Goal: Task Accomplishment & Management: Manage account settings

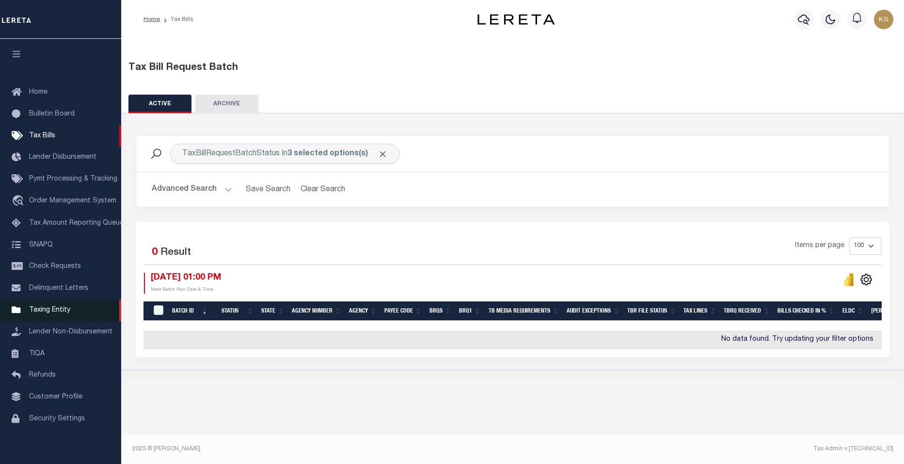
click at [56, 313] on span "Taxing Entity" at bounding box center [49, 309] width 41 height 7
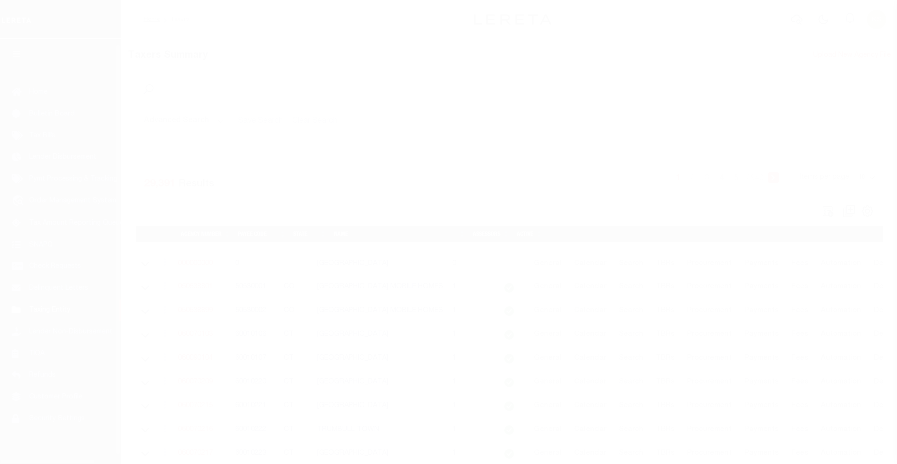
scroll to position [9, 0]
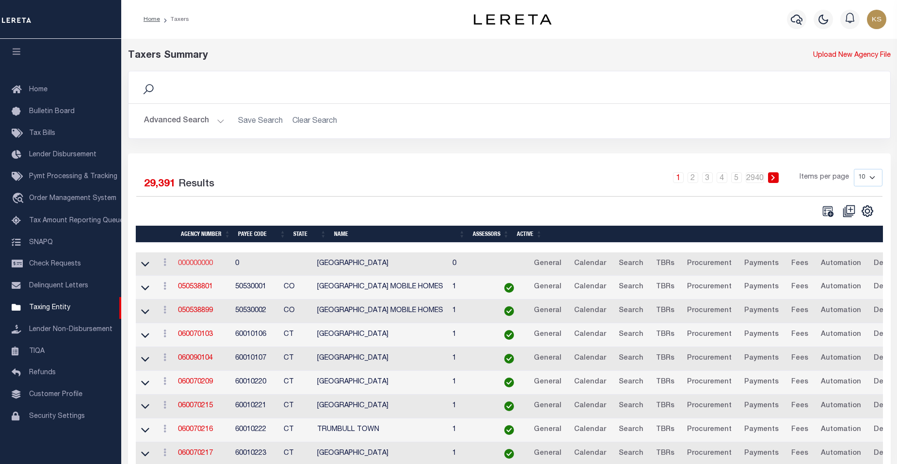
click at [197, 263] on link "000000000" at bounding box center [195, 263] width 35 height 7
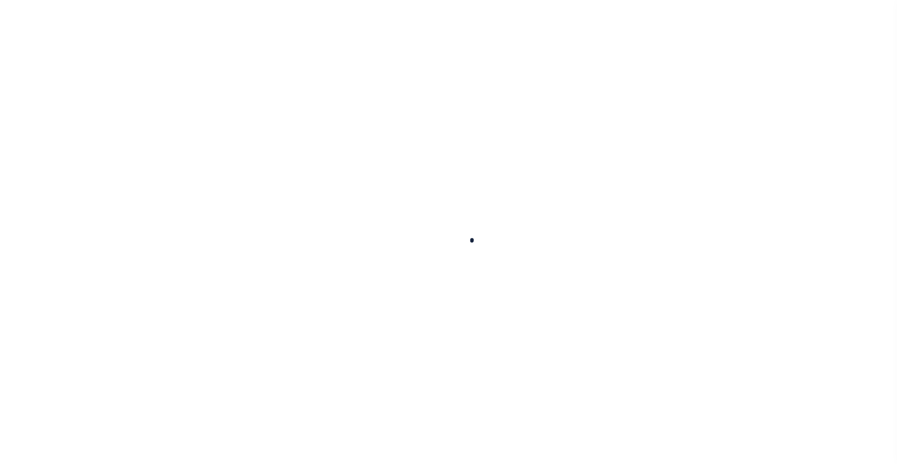
select select
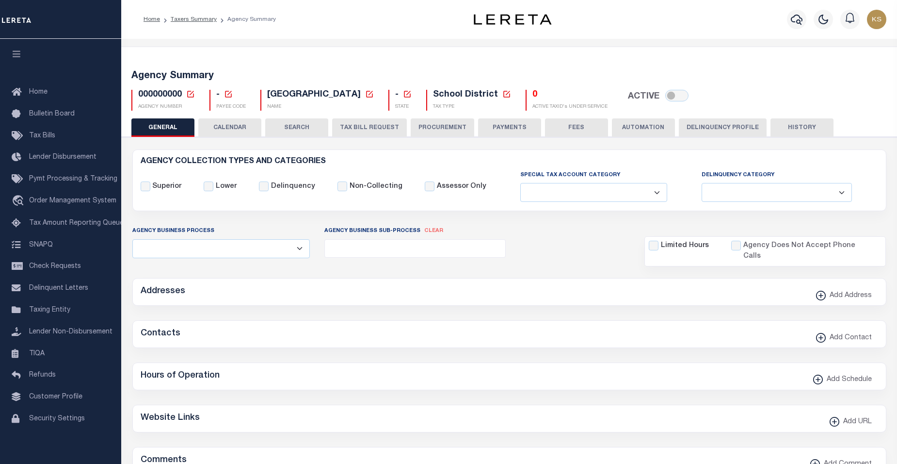
checkbox input "false"
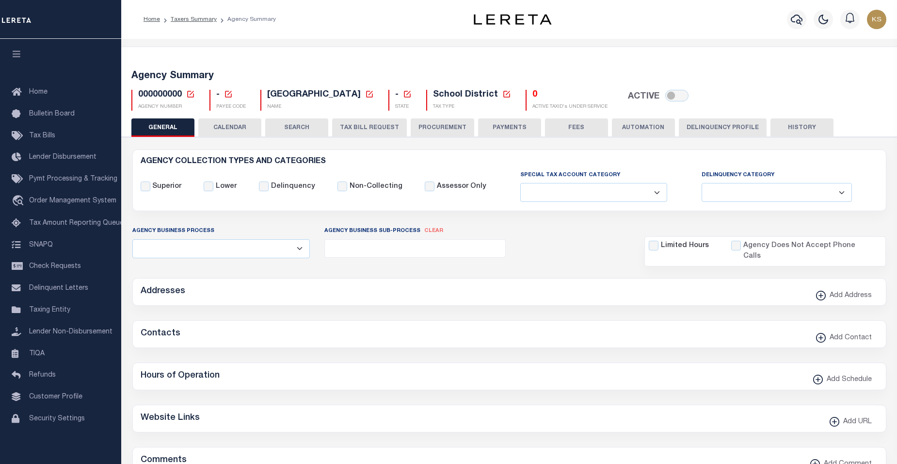
checkbox input "false"
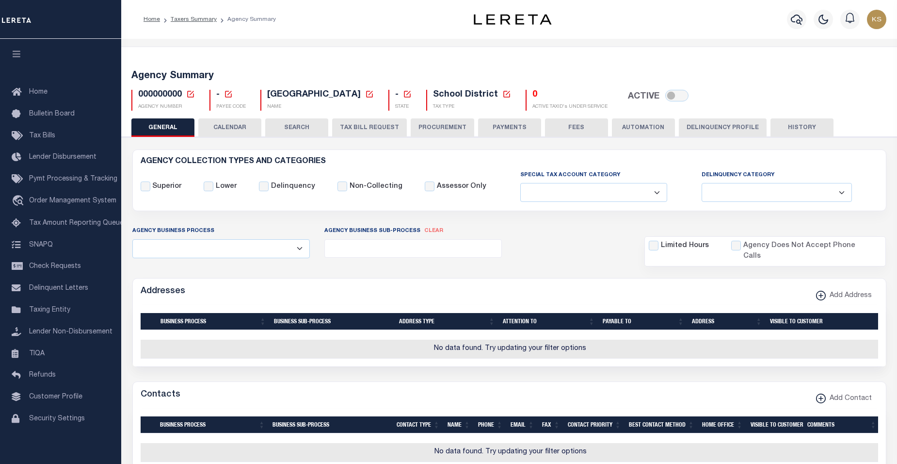
click at [190, 93] on icon at bounding box center [190, 94] width 9 height 9
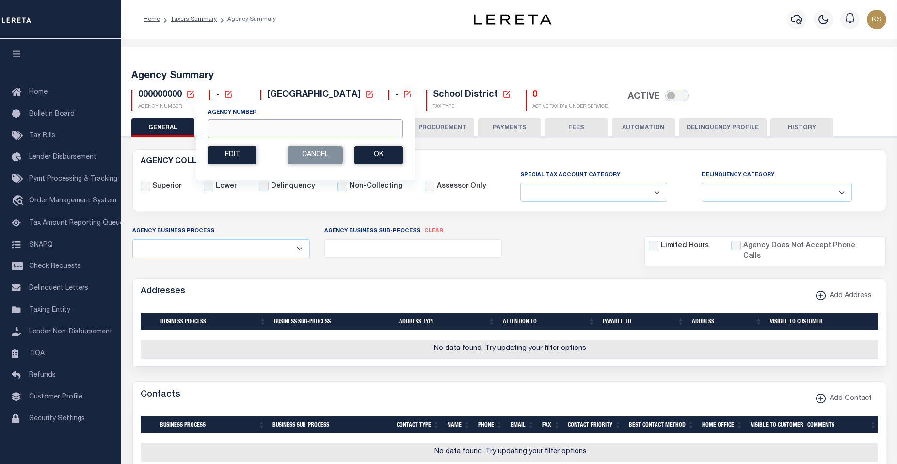
click at [237, 133] on input "Agency Number" at bounding box center [305, 128] width 195 height 19
paste input "310303302"
type input "310303302"
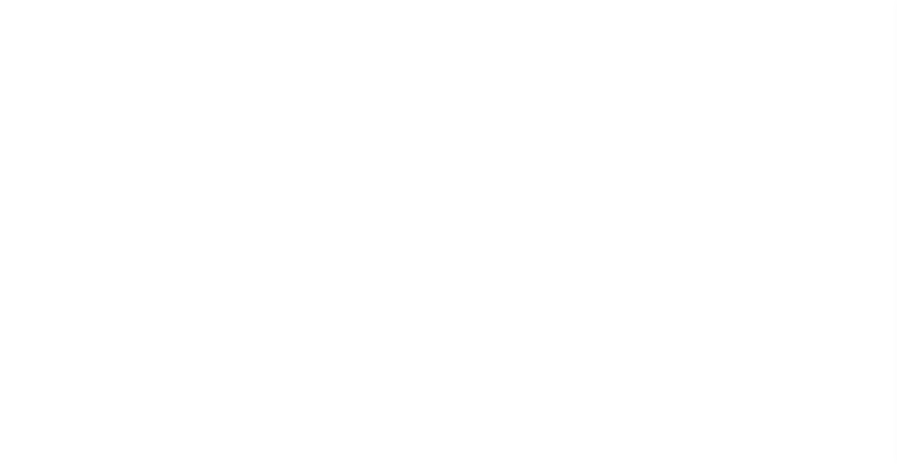
select select
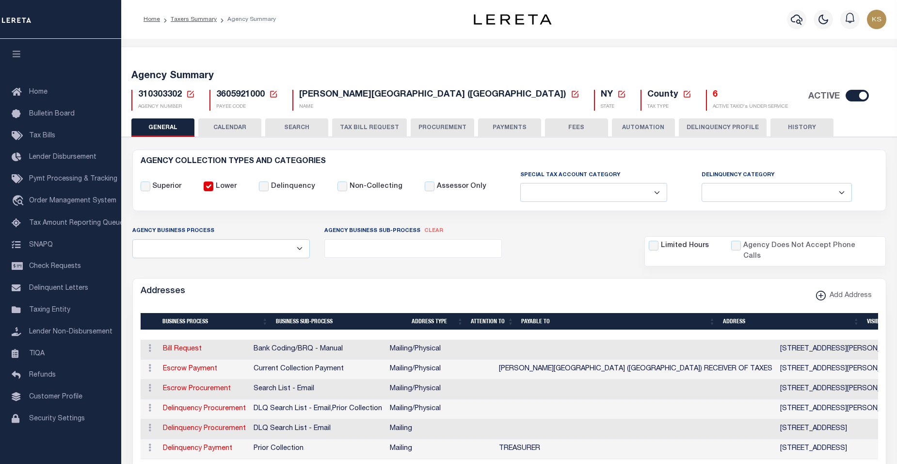
click at [382, 125] on button "TAX BILL REQUEST" at bounding box center [369, 127] width 75 height 18
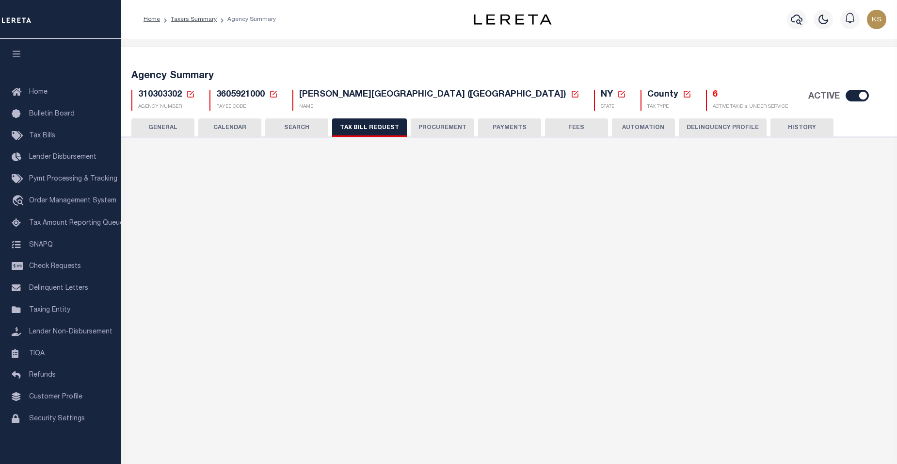
select select "28"
checkbox input "false"
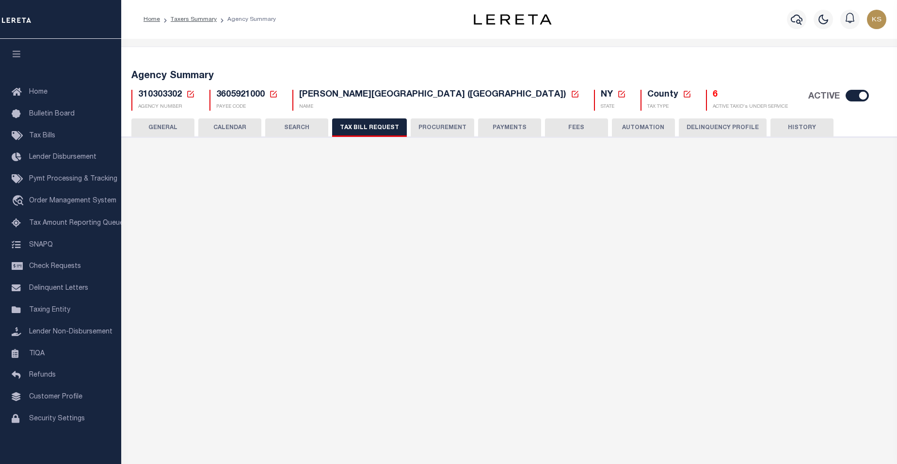
select select "23"
select select "true"
select select "14"
select select
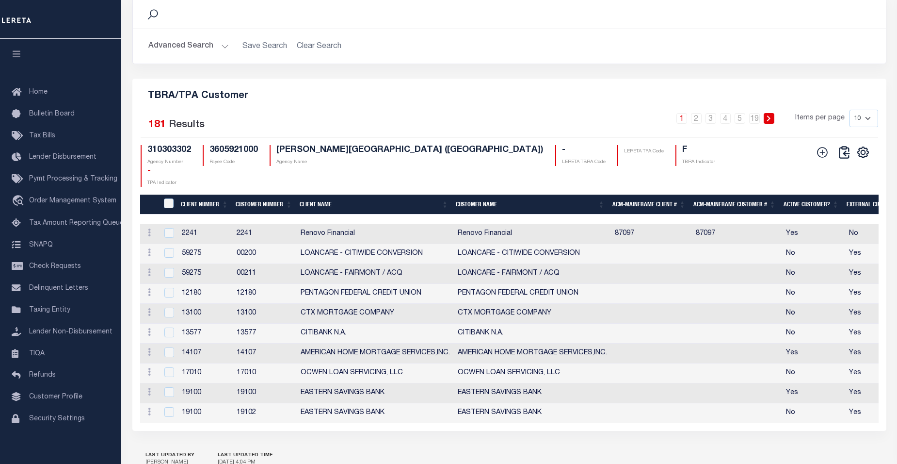
scroll to position [1157, 0]
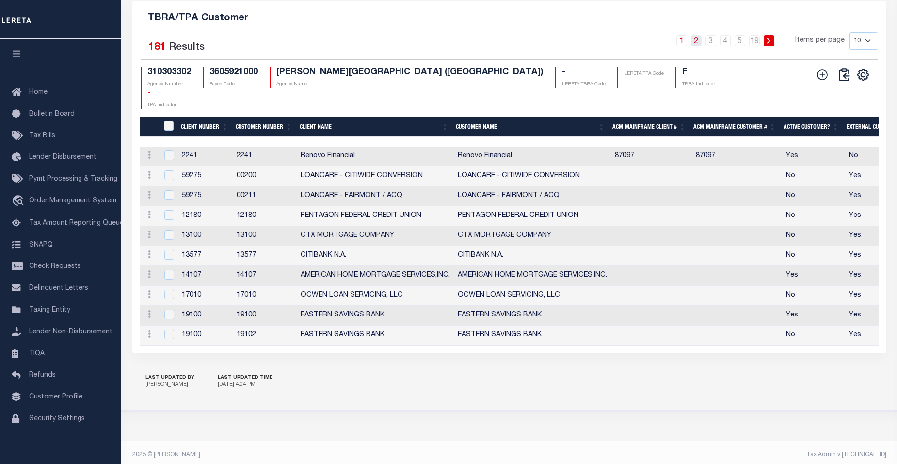
click at [699, 46] on link "2" at bounding box center [696, 40] width 11 height 11
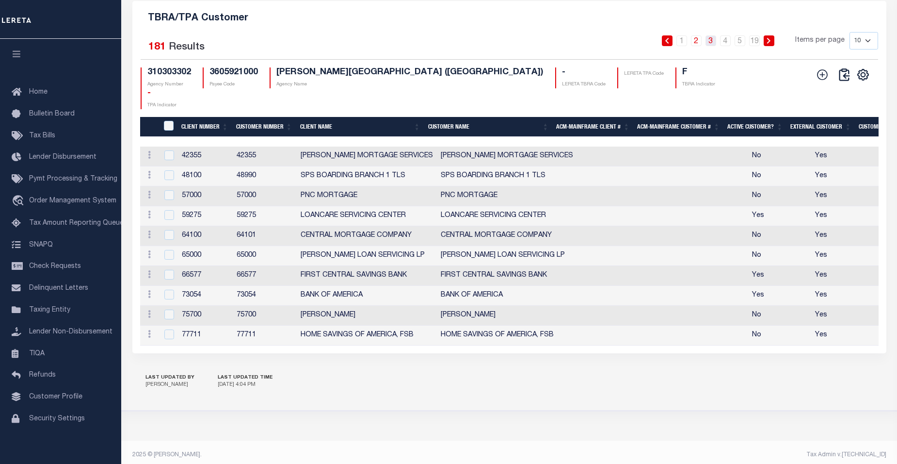
click at [711, 46] on link "3" at bounding box center [710, 40] width 11 height 11
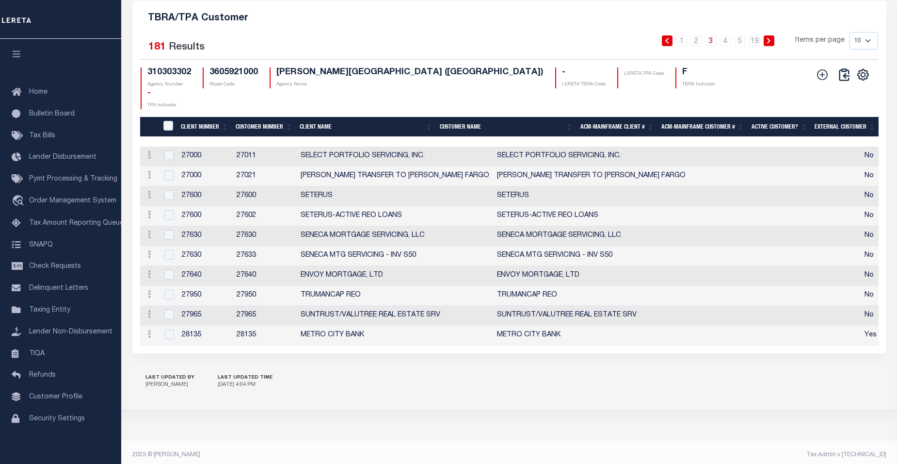
click at [245, 134] on th "Customer Number" at bounding box center [264, 127] width 64 height 20
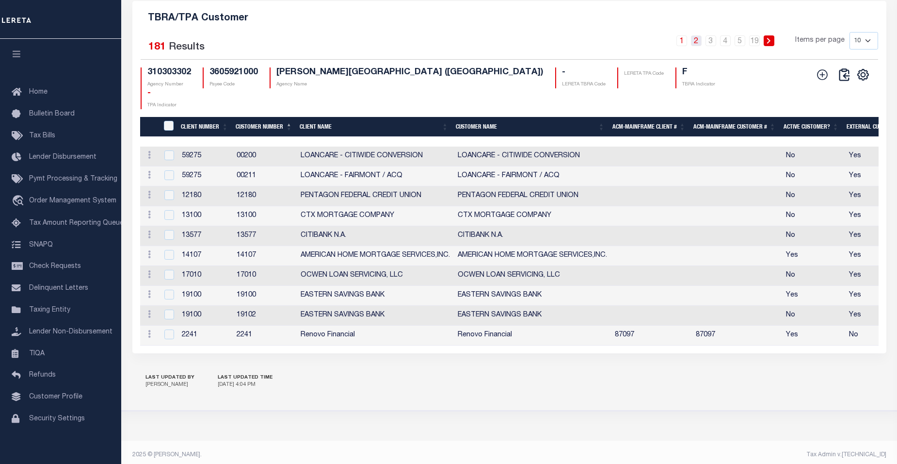
click at [696, 46] on link "2" at bounding box center [696, 40] width 11 height 11
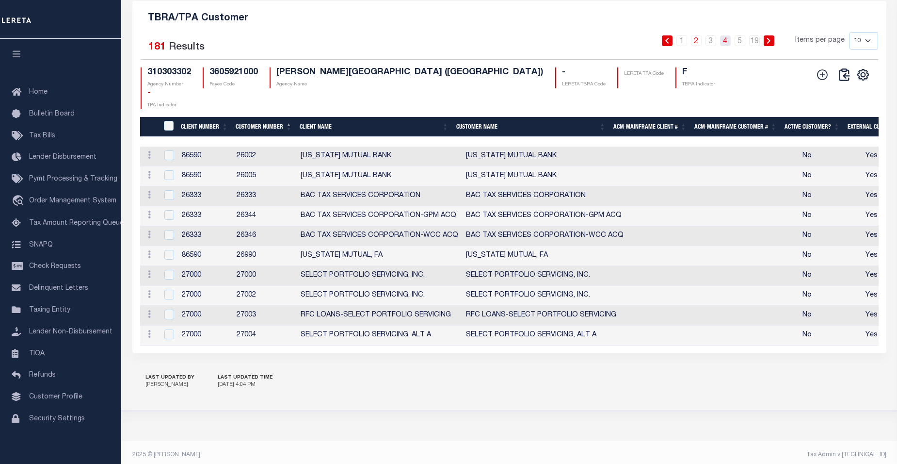
click at [729, 46] on link "4" at bounding box center [725, 40] width 11 height 11
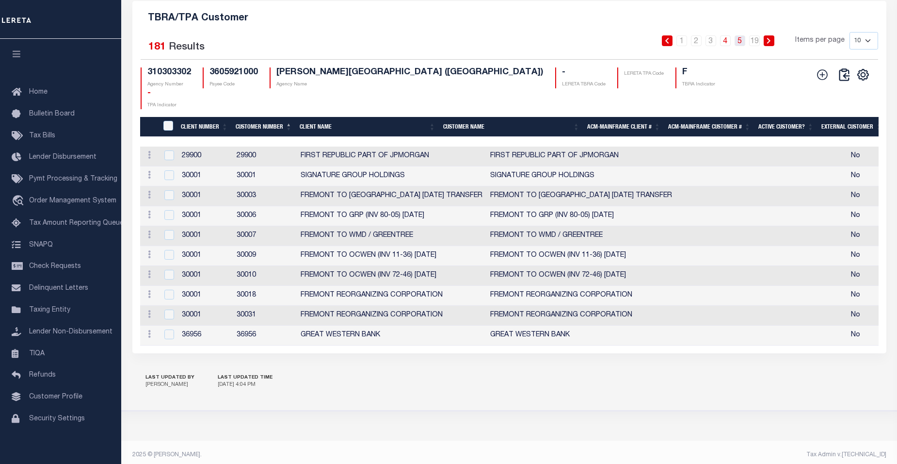
click at [741, 46] on link "5" at bounding box center [740, 40] width 11 height 11
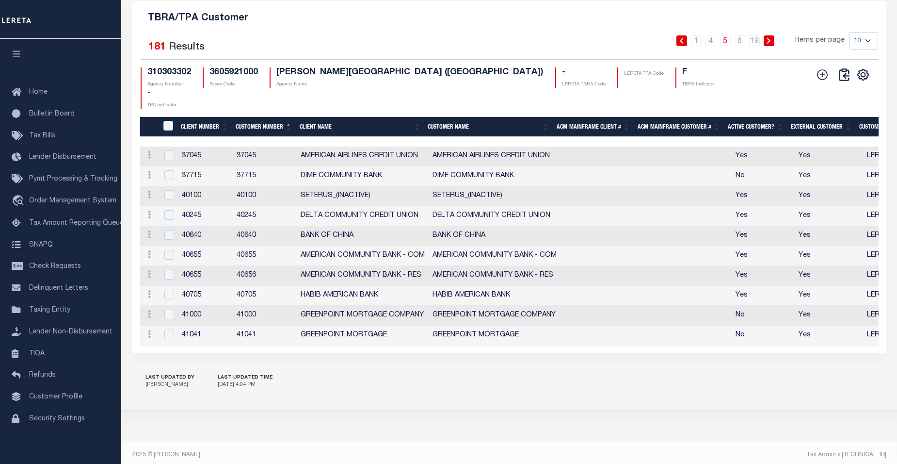
click at [769, 44] on icon at bounding box center [768, 41] width 3 height 6
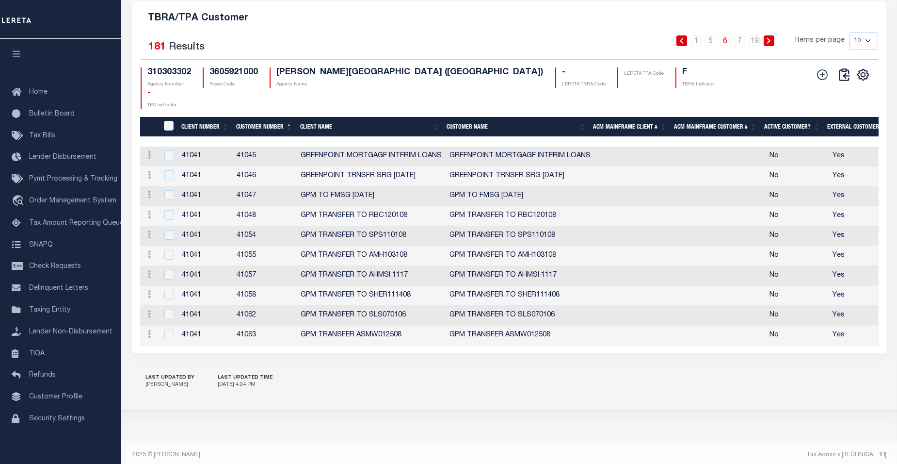
click at [769, 44] on icon at bounding box center [768, 41] width 3 height 6
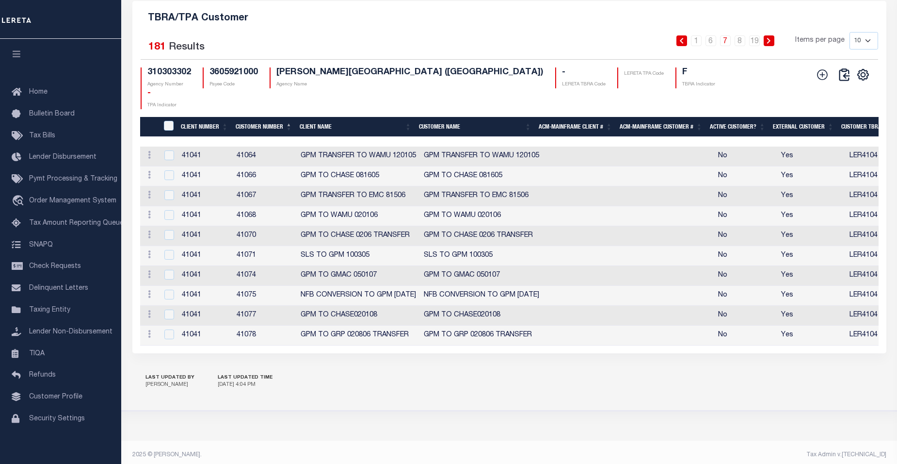
click at [769, 44] on icon at bounding box center [768, 41] width 3 height 6
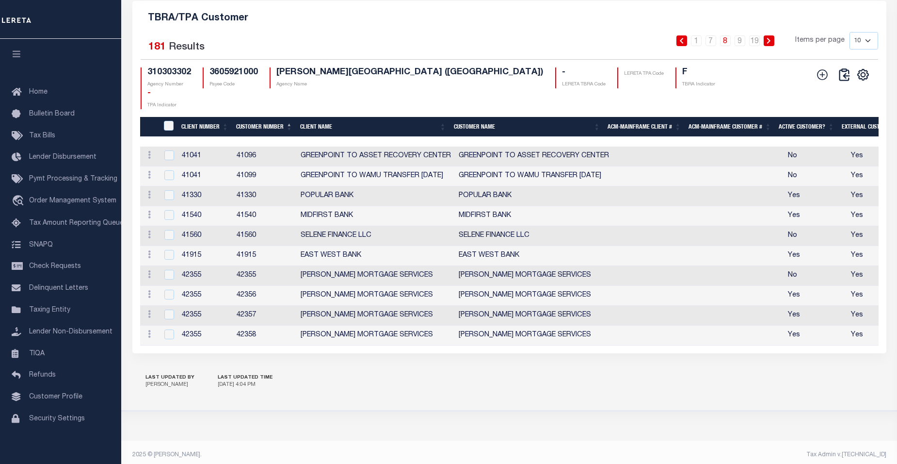
click at [769, 44] on icon at bounding box center [768, 41] width 3 height 6
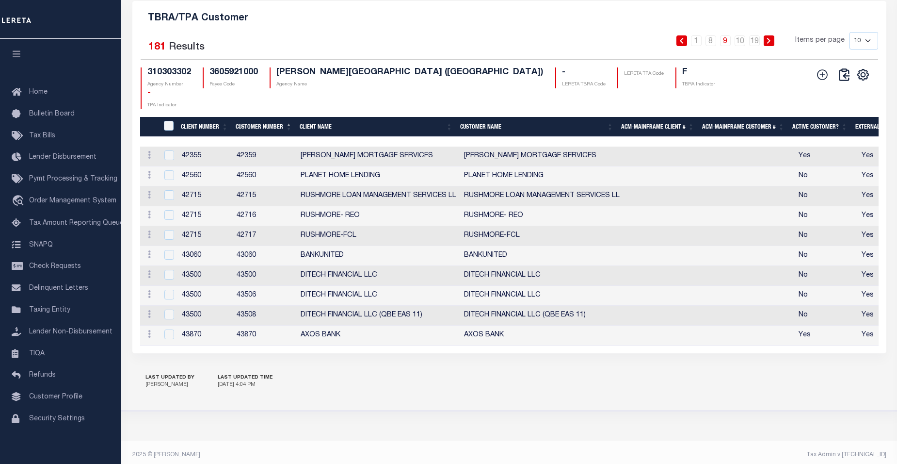
click at [769, 44] on icon at bounding box center [768, 41] width 3 height 6
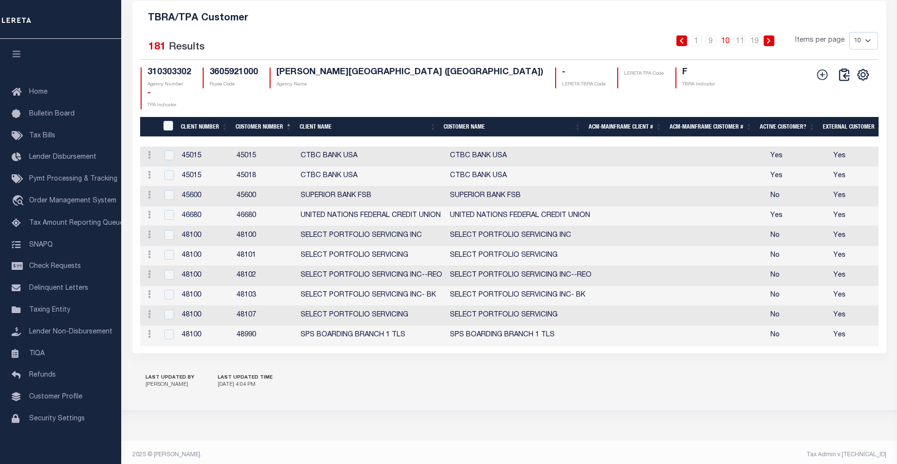
click at [769, 44] on icon at bounding box center [768, 41] width 3 height 6
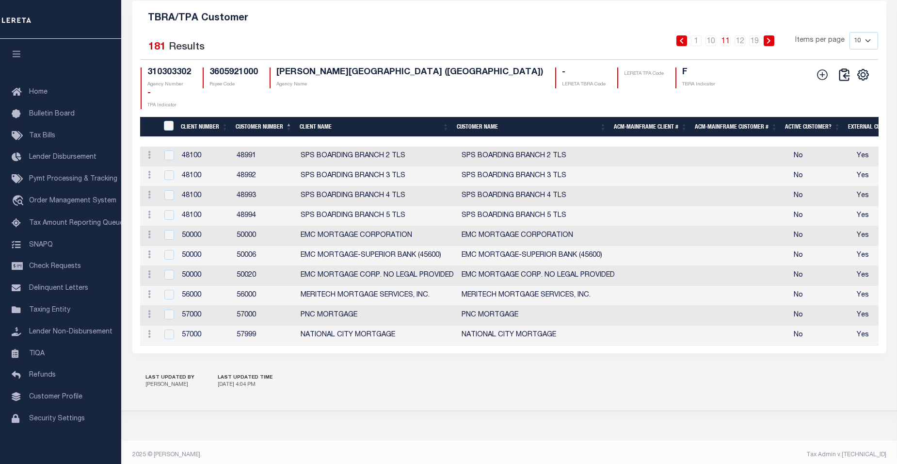
click at [769, 44] on icon at bounding box center [768, 41] width 3 height 6
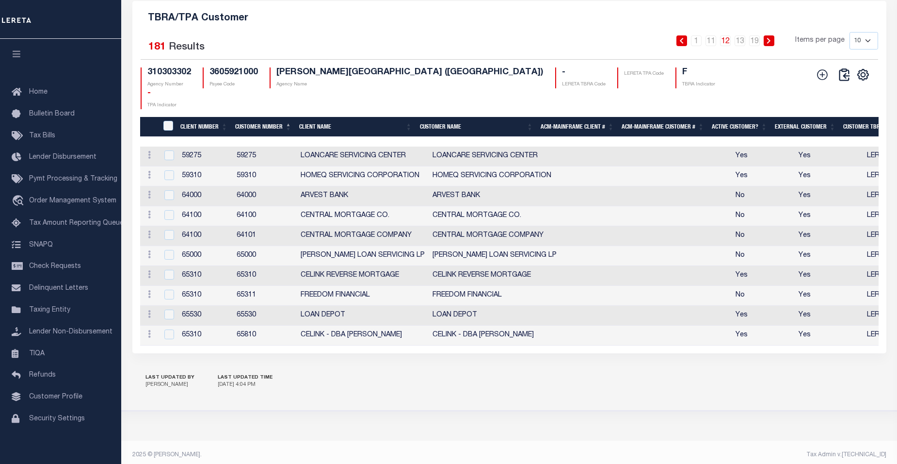
click at [769, 44] on icon at bounding box center [768, 41] width 3 height 6
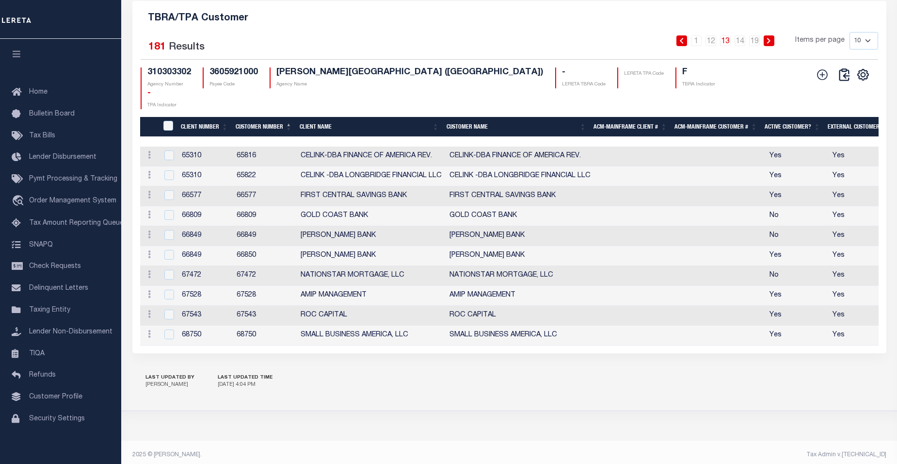
click at [769, 44] on icon at bounding box center [768, 41] width 3 height 6
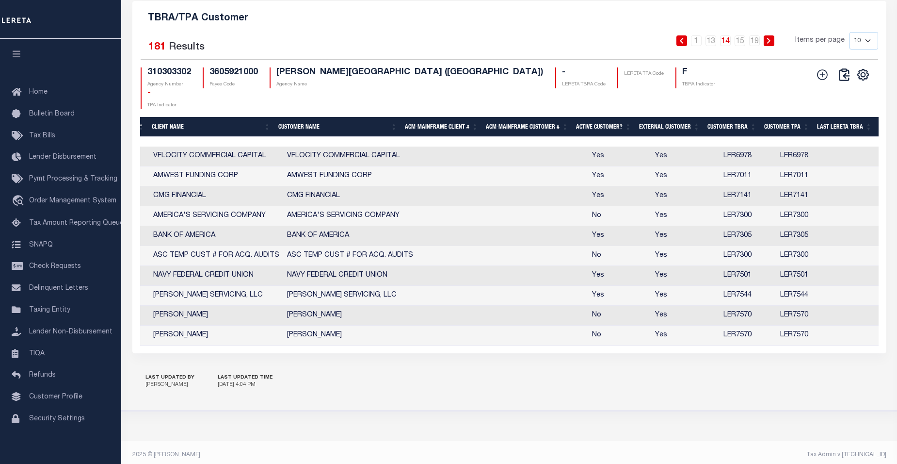
scroll to position [0, 0]
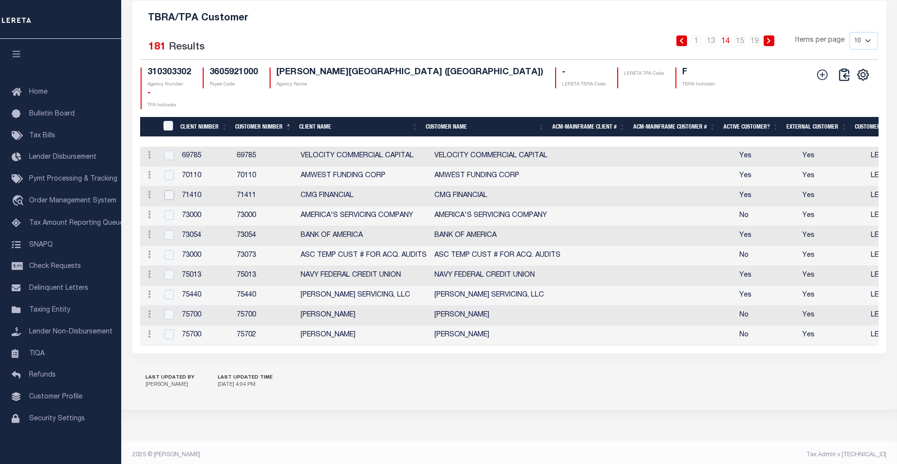
click at [168, 200] on input "checkbox" at bounding box center [169, 195] width 10 height 10
checkbox input "true"
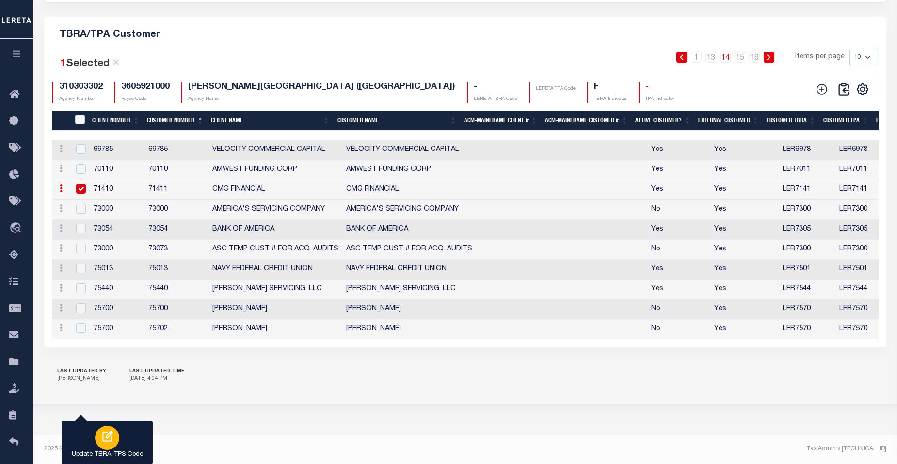
scroll to position [1104, 0]
click at [108, 435] on icon "button" at bounding box center [107, 436] width 13 height 13
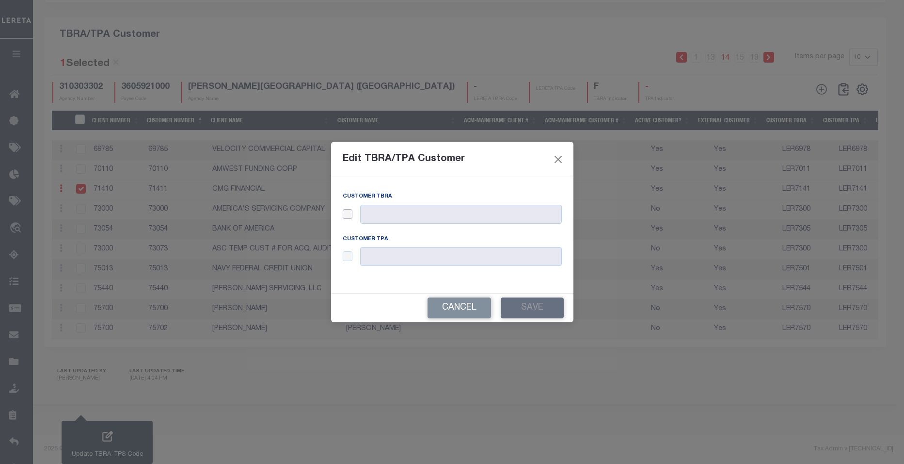
click at [345, 212] on input "checkbox" at bounding box center [348, 214] width 10 height 10
checkbox input "true"
click at [369, 208] on input "text" at bounding box center [461, 214] width 202 height 19
type input "LER7141"
click at [350, 255] on input "checkbox" at bounding box center [348, 256] width 10 height 10
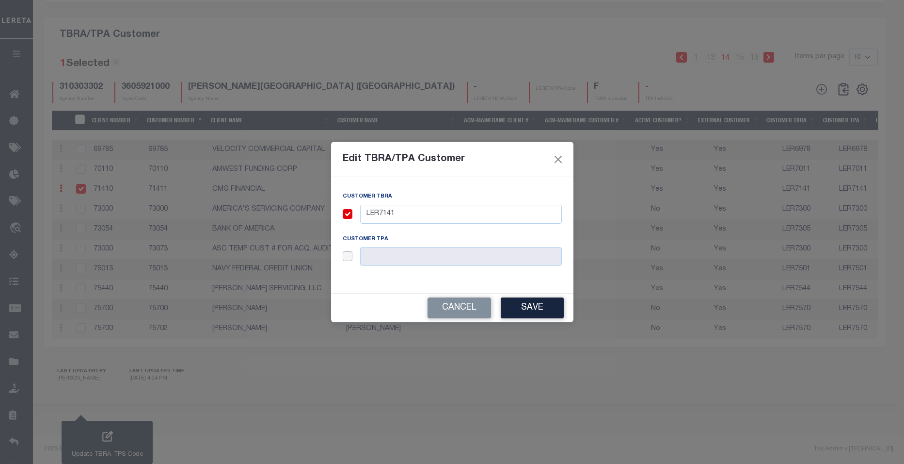
checkbox input "true"
click at [382, 253] on input "text" at bounding box center [461, 256] width 202 height 19
type input "LER7141"
click at [528, 308] on button "Save" at bounding box center [532, 307] width 63 height 21
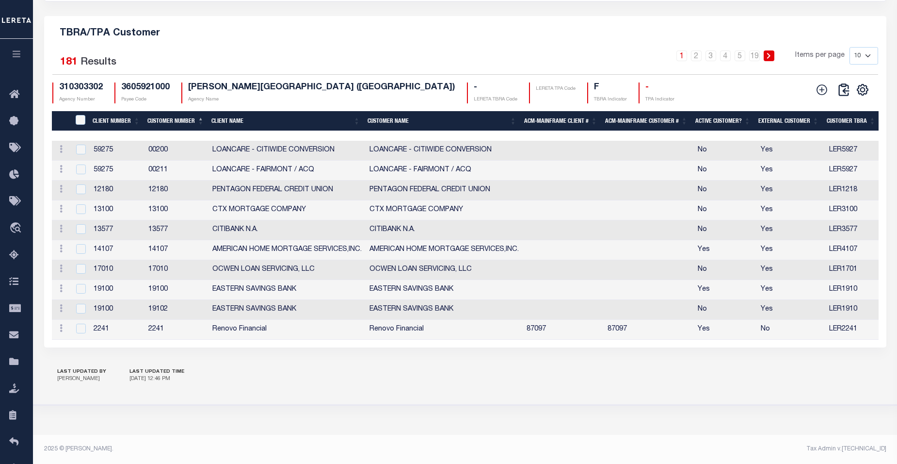
scroll to position [0, 0]
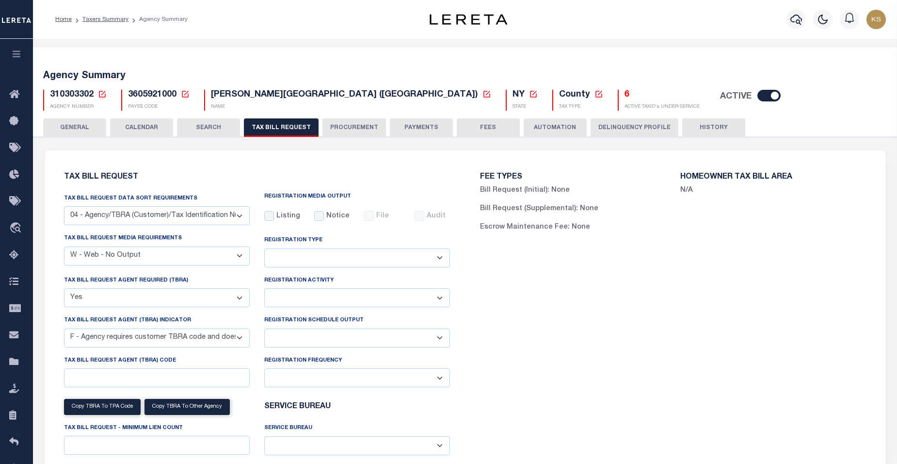
click at [101, 93] on icon at bounding box center [102, 94] width 9 height 9
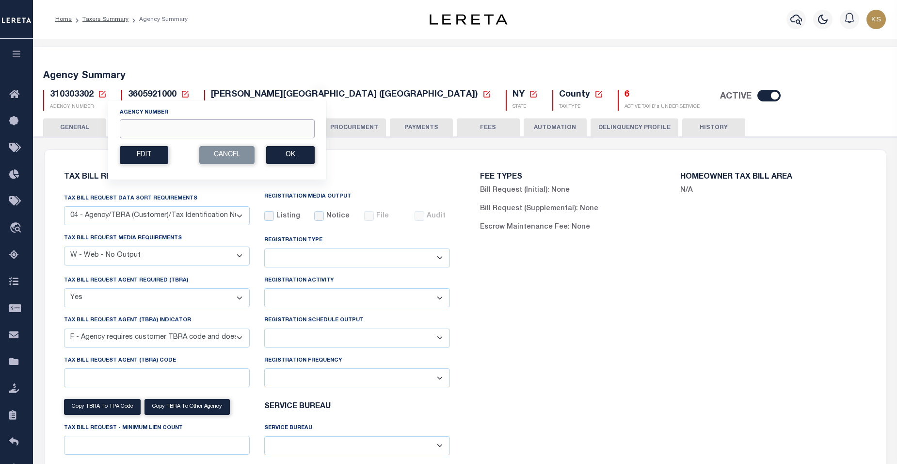
click at [136, 130] on input "Agency Number" at bounding box center [217, 128] width 195 height 19
paste input "310300105"
type input "310300105"
click at [284, 157] on button "Ok" at bounding box center [290, 155] width 48 height 18
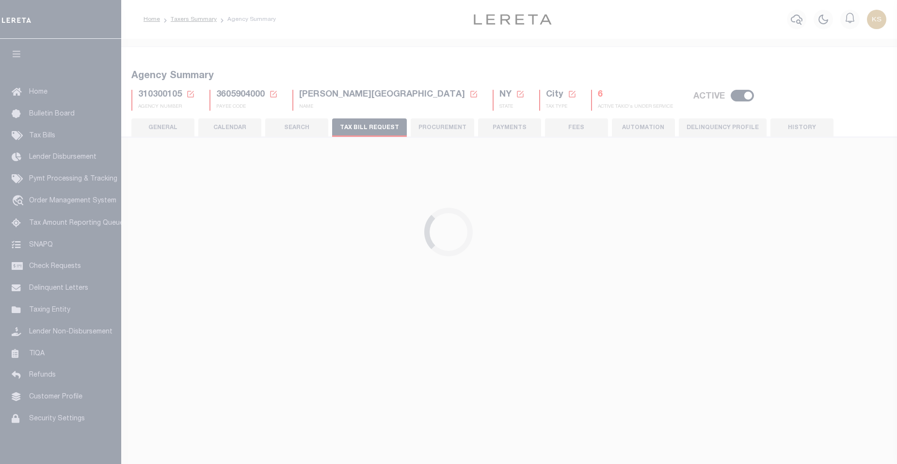
scroll to position [405, 0]
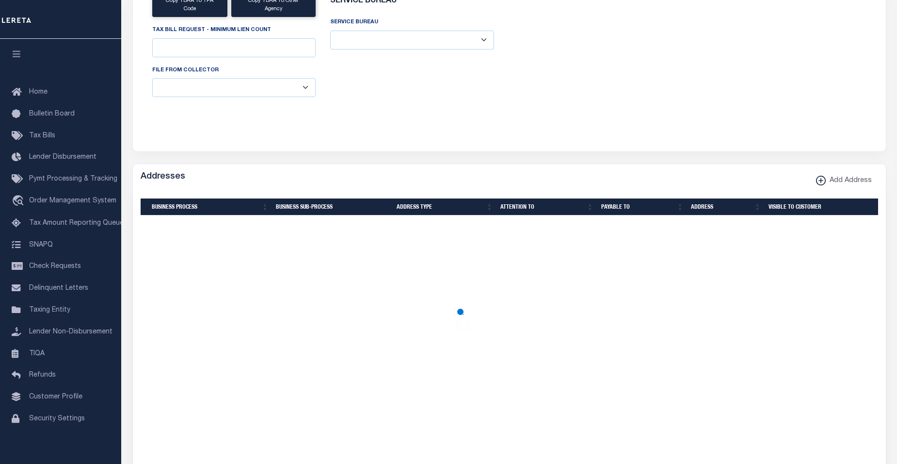
select select "28"
checkbox input "false"
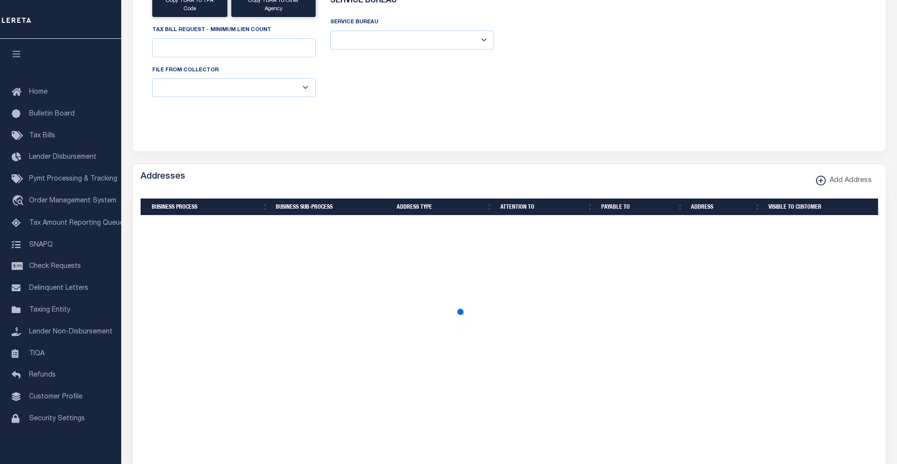
select select "23"
select select "true"
select select "14"
select select
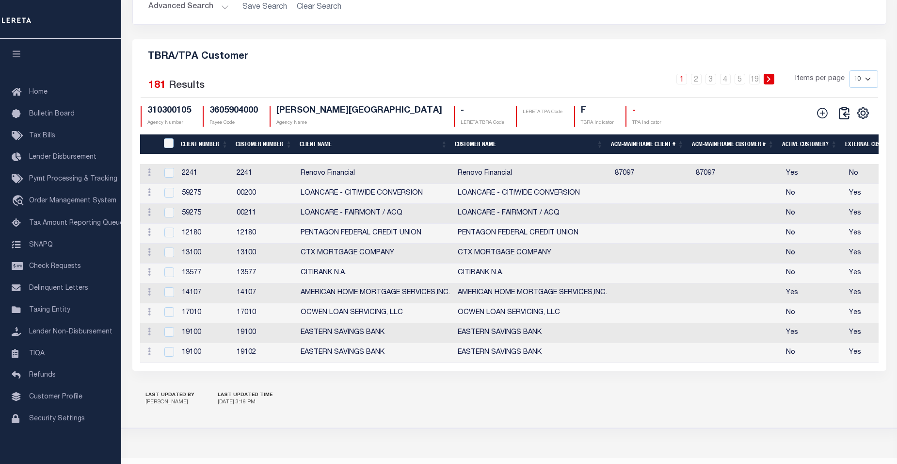
scroll to position [1119, 0]
click at [252, 154] on th "Customer Number" at bounding box center [264, 144] width 64 height 20
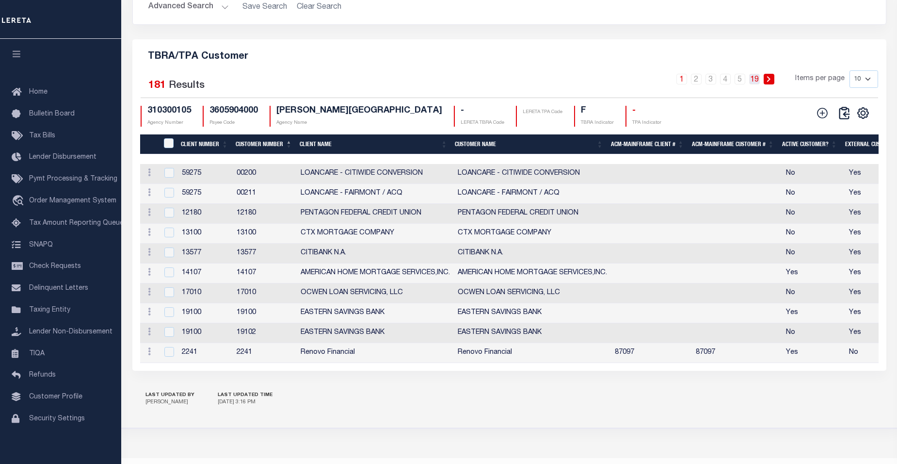
click at [757, 84] on link "19" at bounding box center [754, 79] width 11 height 11
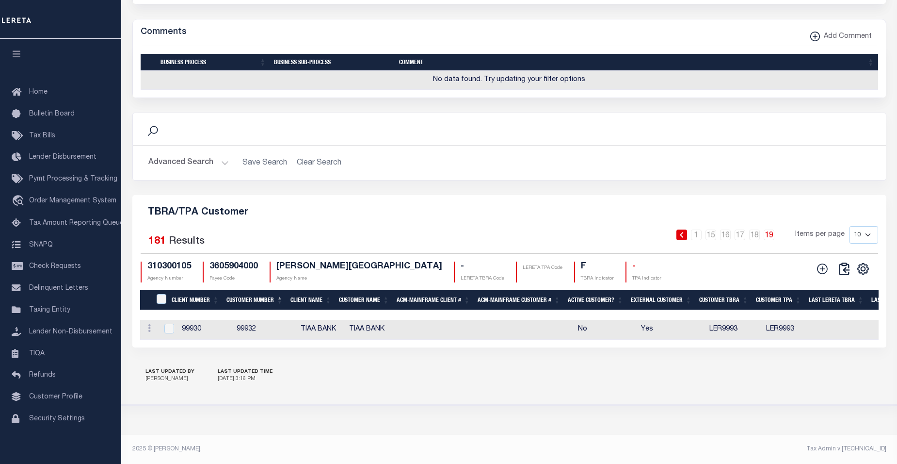
scroll to position [998, 0]
click at [716, 229] on link "15" at bounding box center [710, 234] width 11 height 11
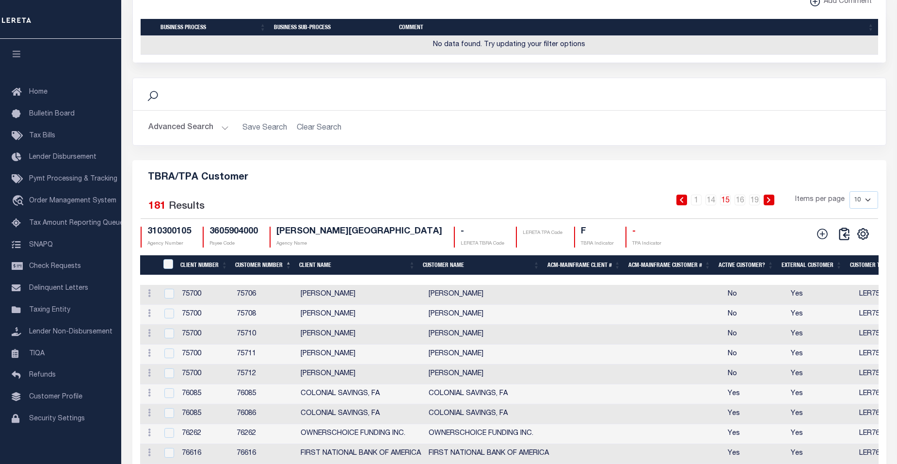
click at [681, 203] on icon at bounding box center [681, 200] width 4 height 6
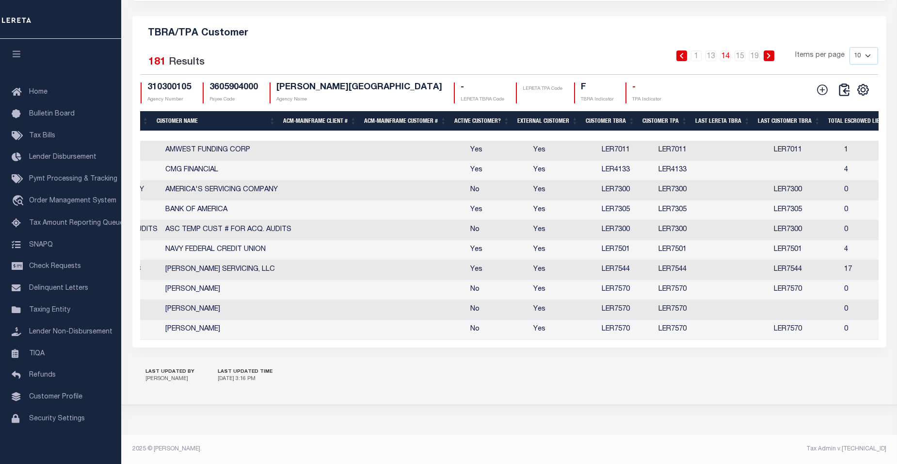
scroll to position [0, 325]
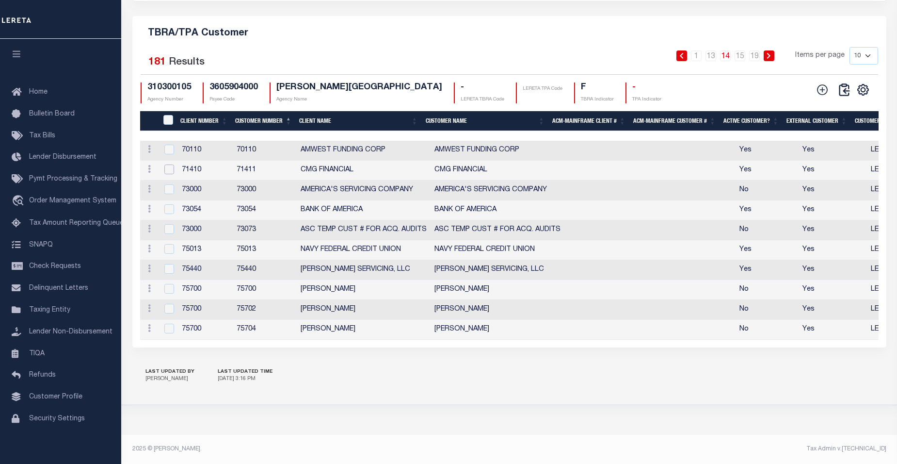
click at [169, 164] on input "checkbox" at bounding box center [169, 169] width 10 height 10
checkbox input "true"
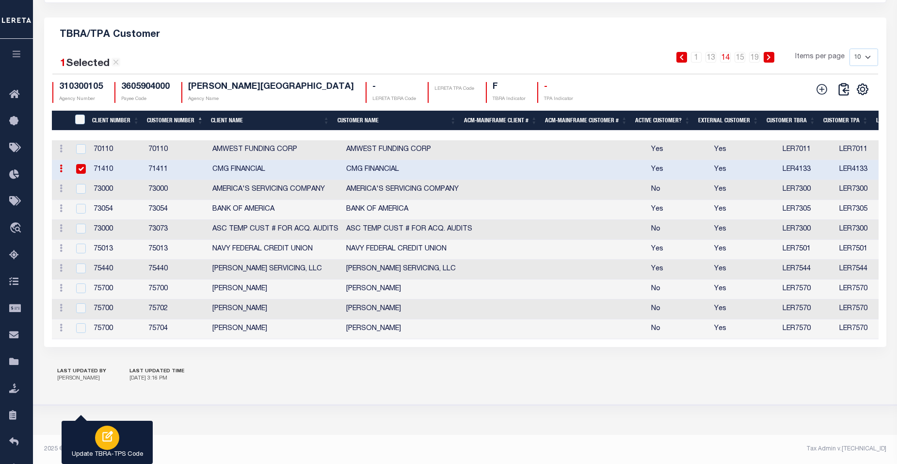
click at [114, 442] on div "button" at bounding box center [107, 437] width 24 height 24
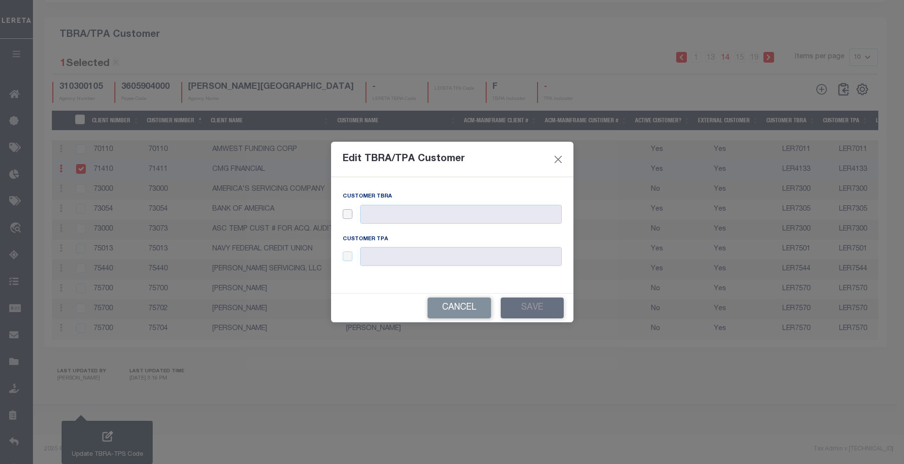
click at [346, 213] on input "checkbox" at bounding box center [348, 214] width 10 height 10
checkbox input "true"
click at [381, 211] on input "text" at bounding box center [461, 214] width 202 height 19
click at [390, 182] on div "Customer TBRA LER Customer TPA" at bounding box center [452, 235] width 242 height 116
click at [392, 209] on input "LER" at bounding box center [461, 214] width 202 height 19
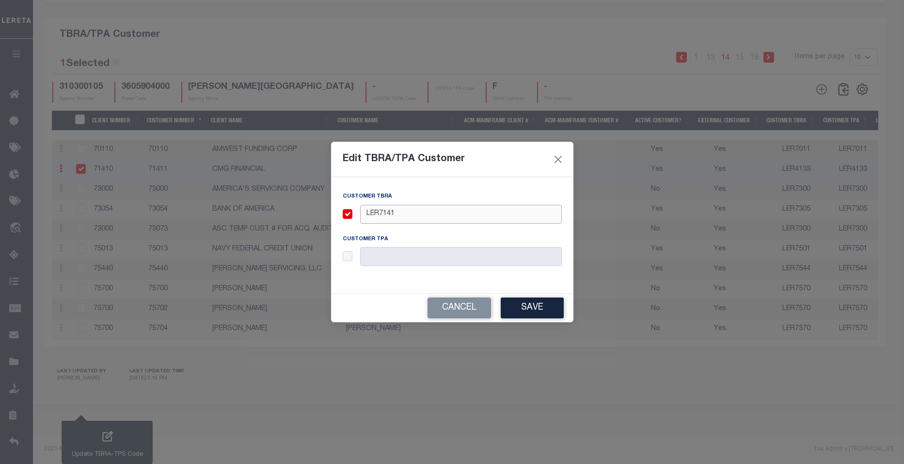
type input "LER7141"
click at [349, 256] on input "checkbox" at bounding box center [348, 256] width 10 height 10
checkbox input "true"
click at [380, 255] on input "text" at bounding box center [461, 256] width 202 height 19
type input "LER7141"
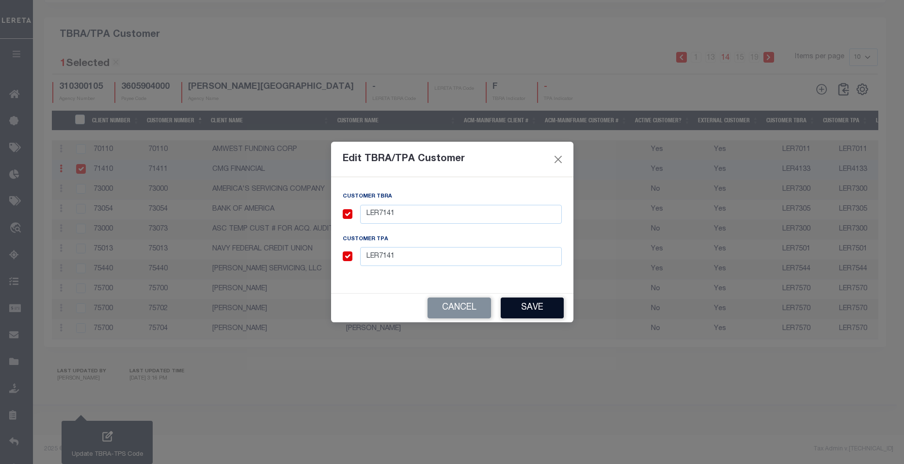
click at [534, 305] on button "Save" at bounding box center [532, 307] width 63 height 21
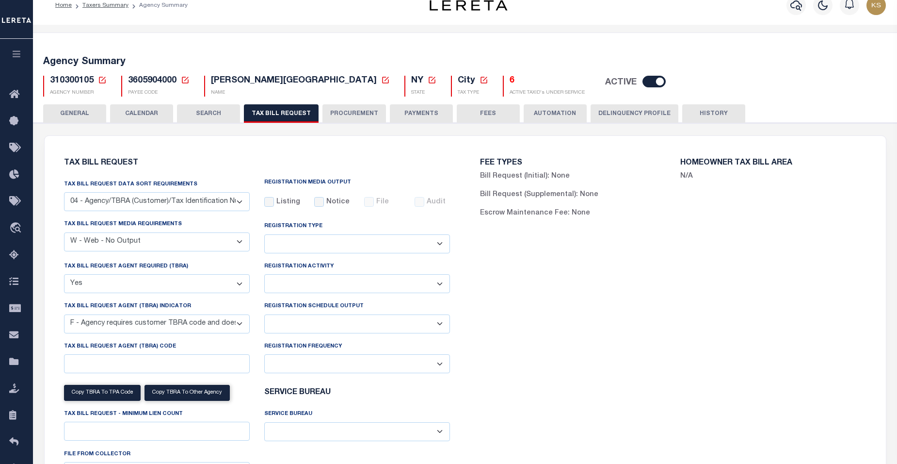
scroll to position [0, 0]
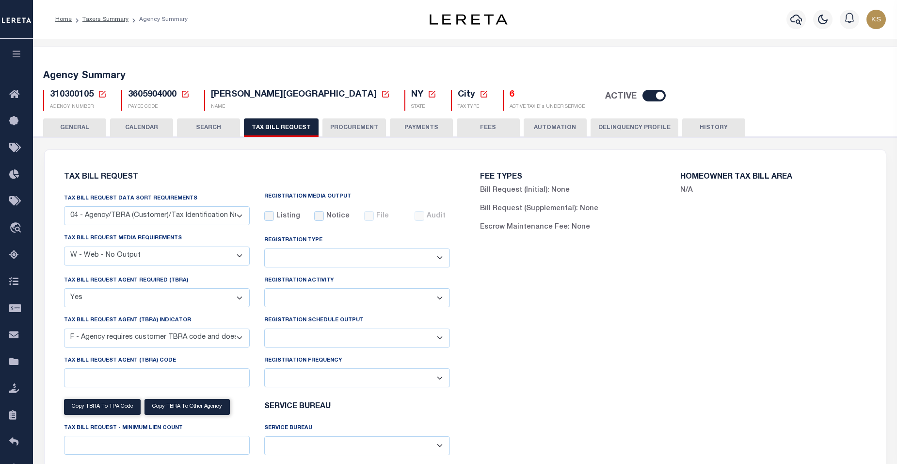
click at [101, 96] on icon at bounding box center [102, 94] width 9 height 9
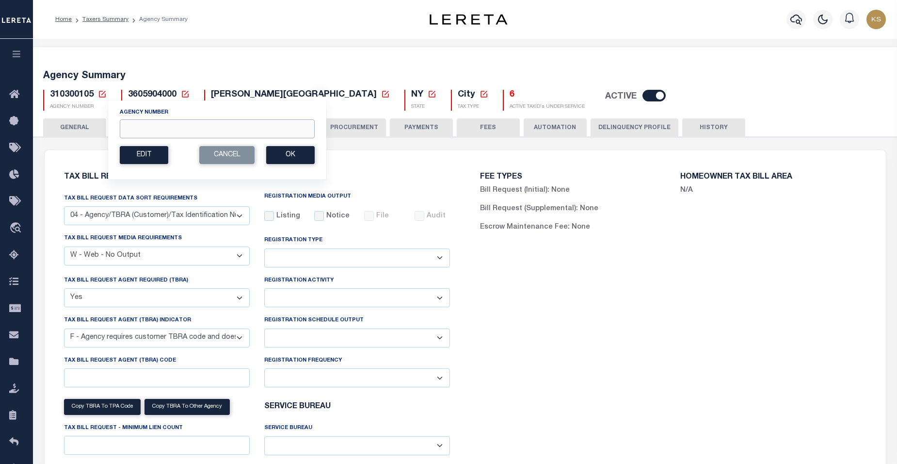
click at [151, 131] on input "Agency Number" at bounding box center [217, 128] width 195 height 19
paste input "310600208"
type input "310600208"
click at [294, 152] on button "Ok" at bounding box center [290, 155] width 48 height 18
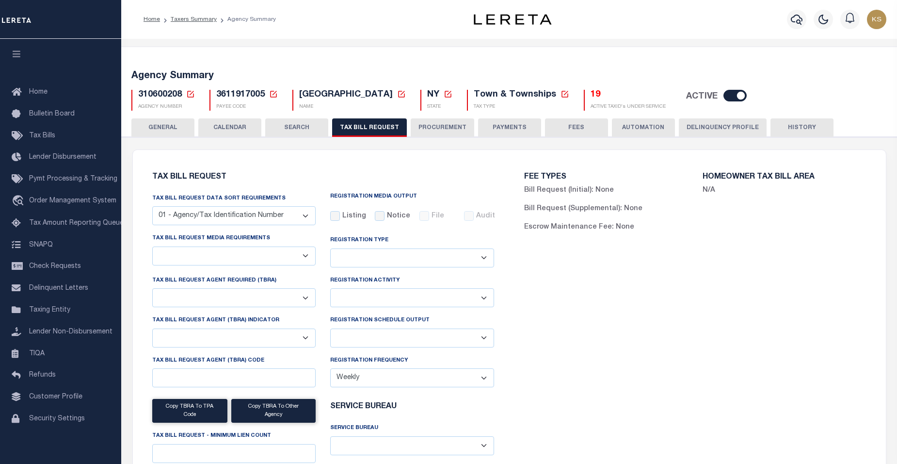
select select "28"
checkbox input "false"
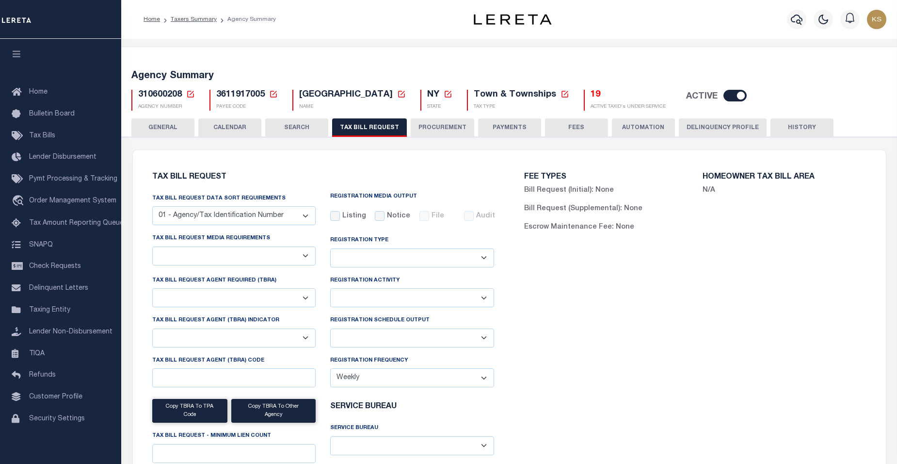
select select "20"
select select "true"
select select "9"
type input "5"
select select
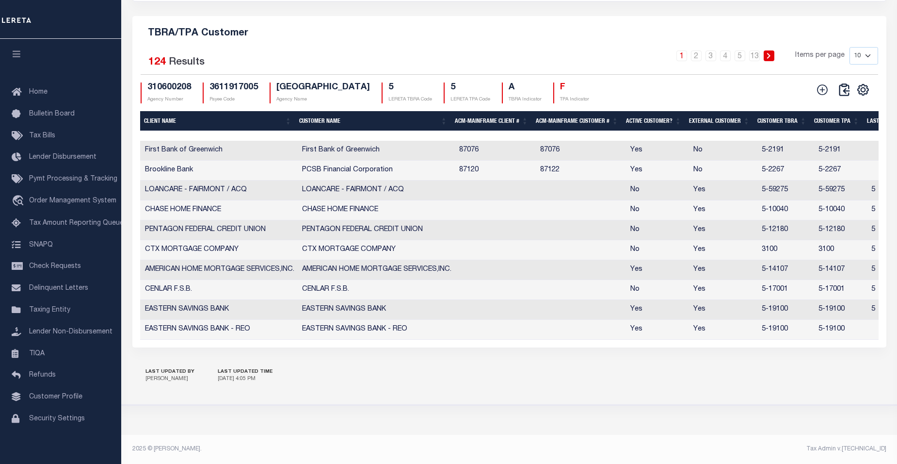
scroll to position [0, 173]
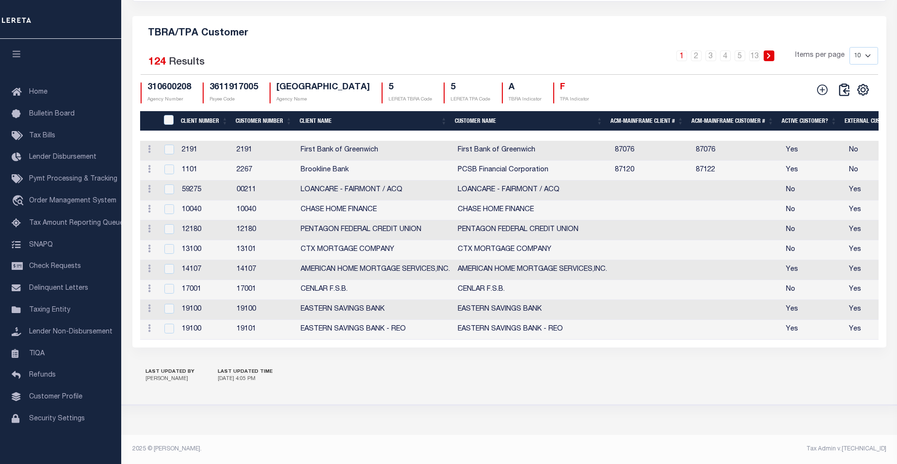
click at [246, 116] on th "Customer Number" at bounding box center [264, 121] width 64 height 20
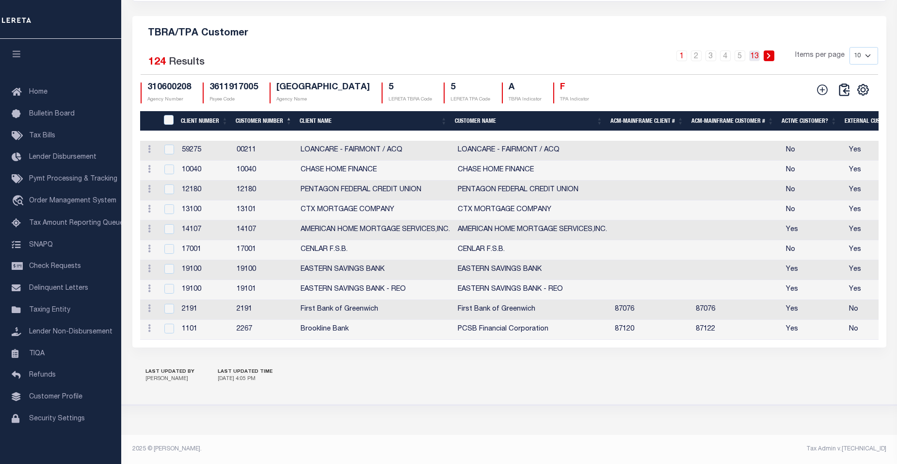
click at [753, 51] on link "13" at bounding box center [754, 55] width 11 height 11
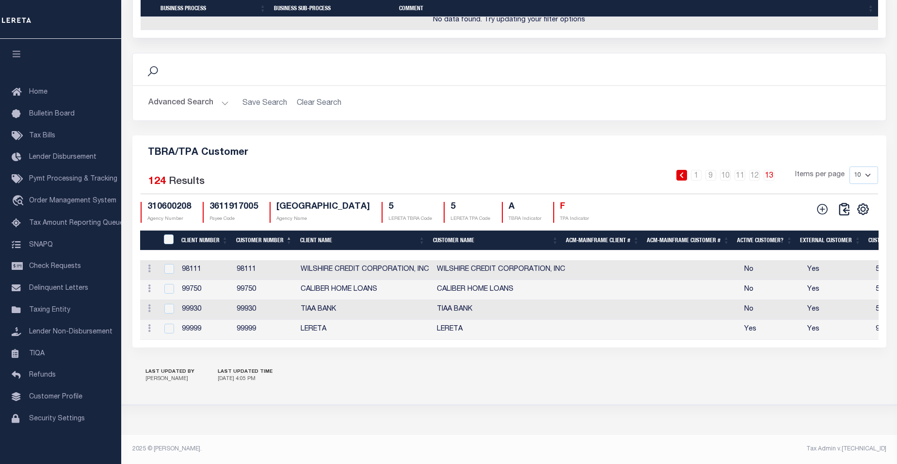
scroll to position [1058, 0]
click at [743, 170] on link "11" at bounding box center [740, 175] width 11 height 11
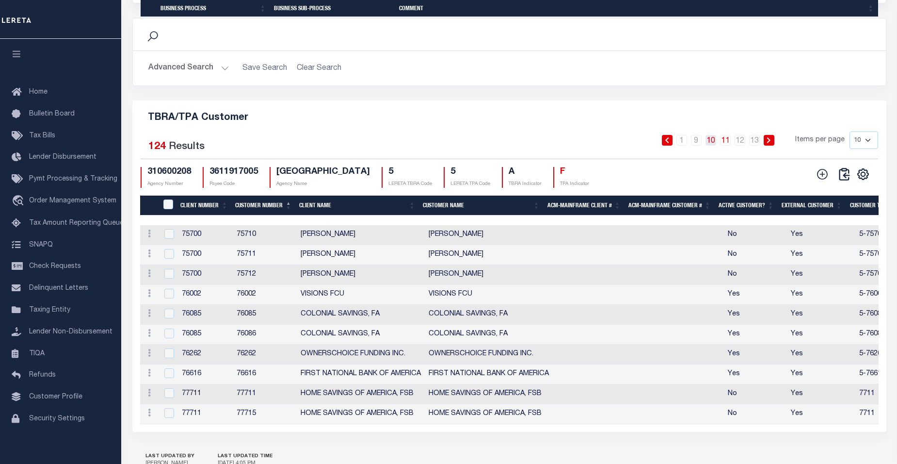
click at [714, 145] on link "10" at bounding box center [710, 140] width 11 height 11
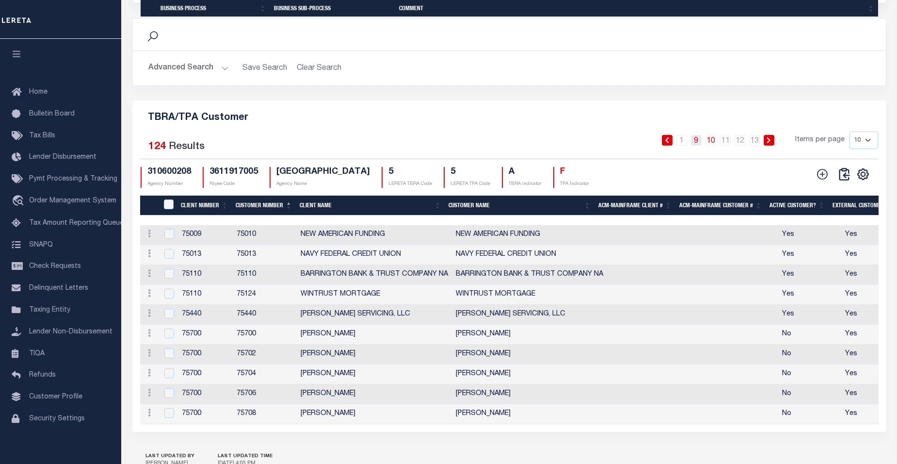
click at [697, 145] on link "9" at bounding box center [696, 140] width 11 height 11
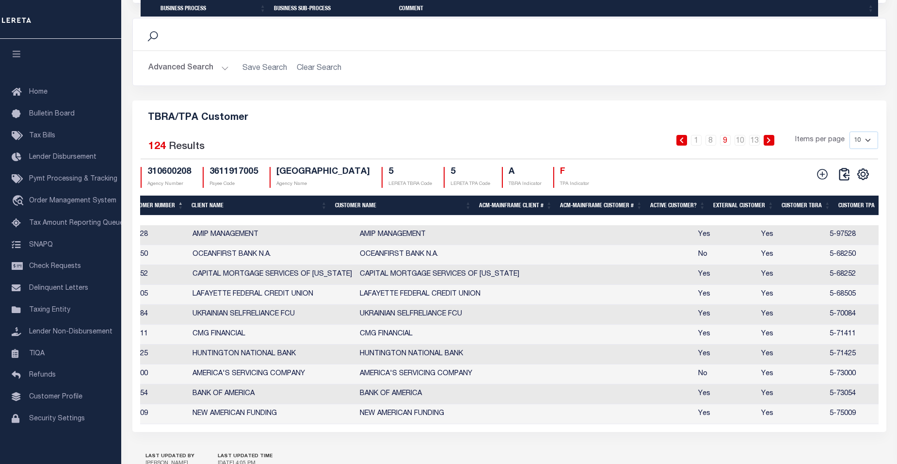
scroll to position [0, 0]
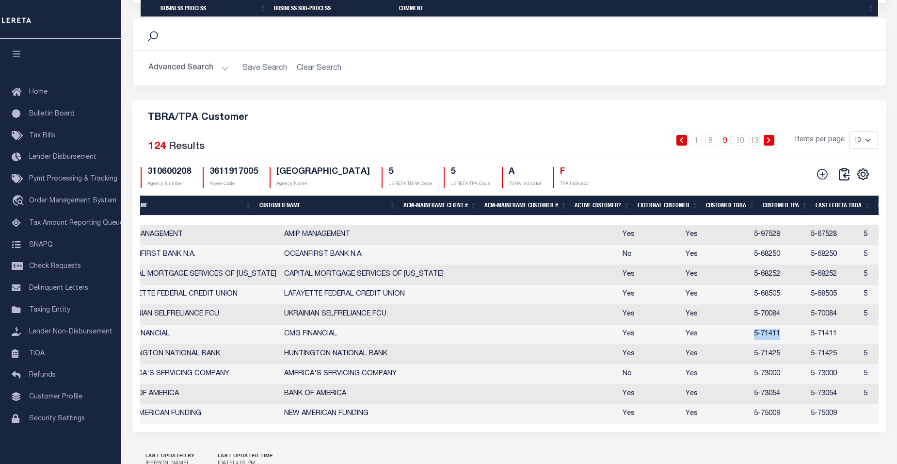
drag, startPoint x: 716, startPoint y: 363, endPoint x: 745, endPoint y: 363, distance: 29.1
click at [750, 344] on td "5-71411" at bounding box center [778, 334] width 57 height 20
checkbox input "true"
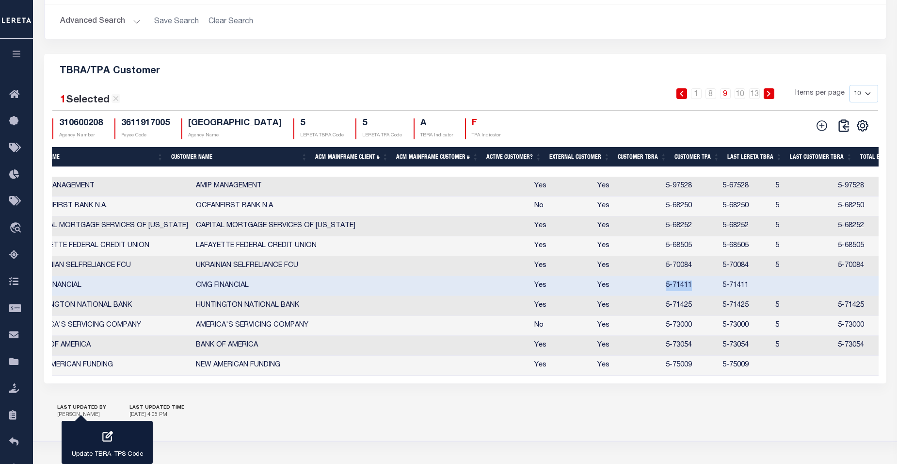
scroll to position [1019, 0]
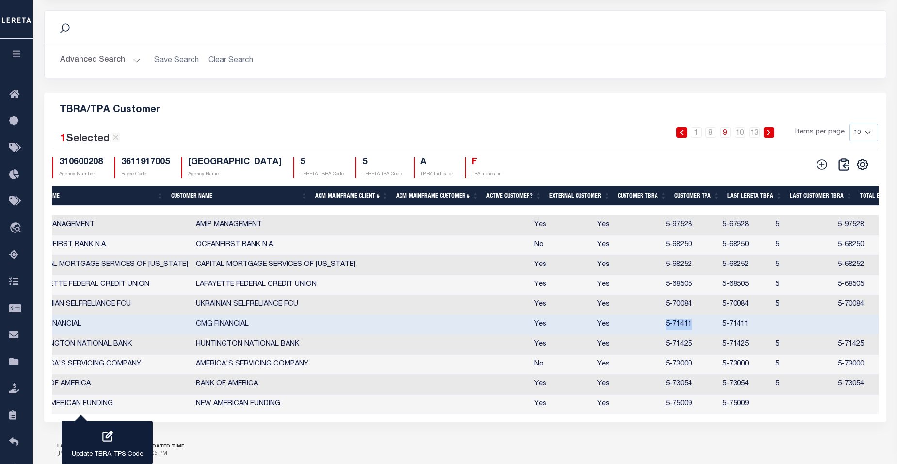
copy td "5-71411"
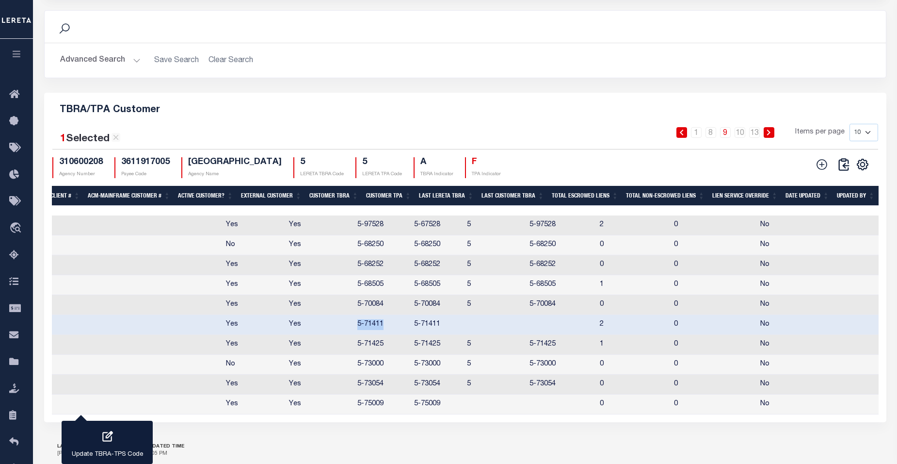
click at [848, 197] on th "Updated By" at bounding box center [856, 196] width 46 height 20
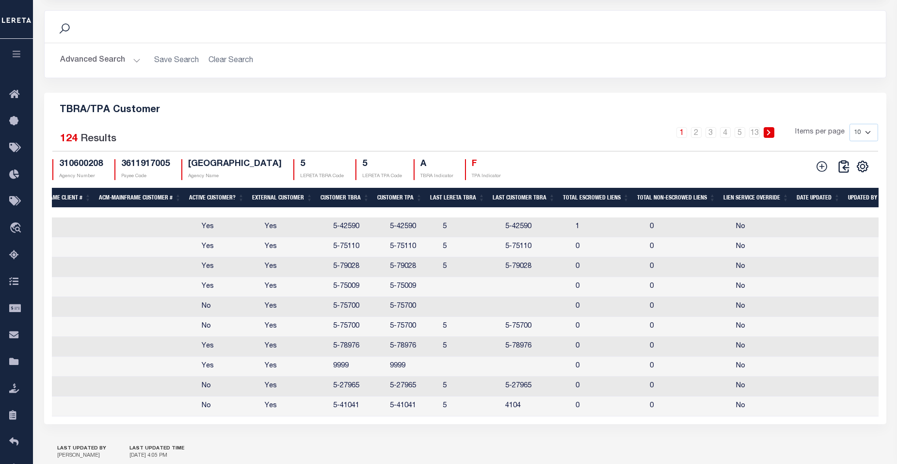
click at [873, 201] on th "Updated By" at bounding box center [867, 198] width 46 height 20
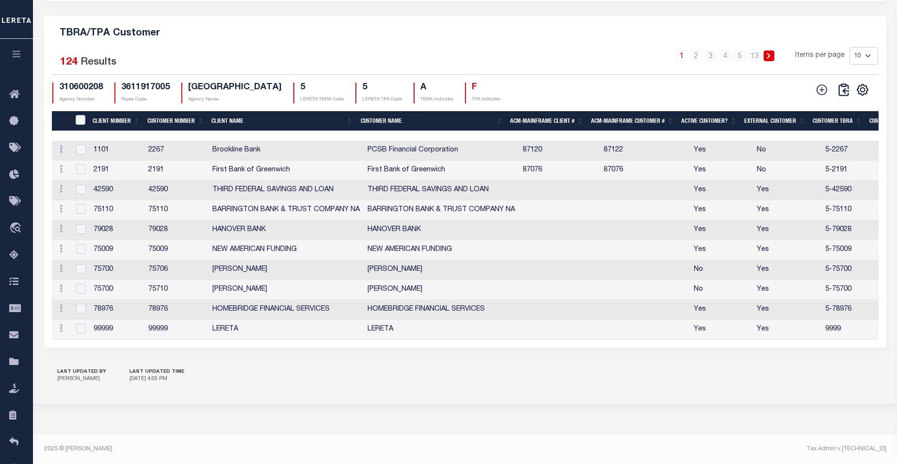
click at [161, 111] on th "Customer Number" at bounding box center [176, 121] width 64 height 20
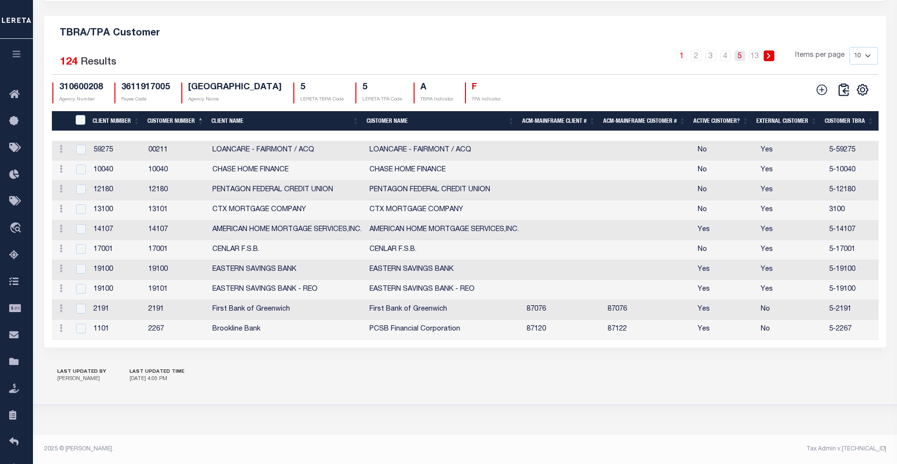
click at [740, 51] on link "5" at bounding box center [740, 55] width 11 height 11
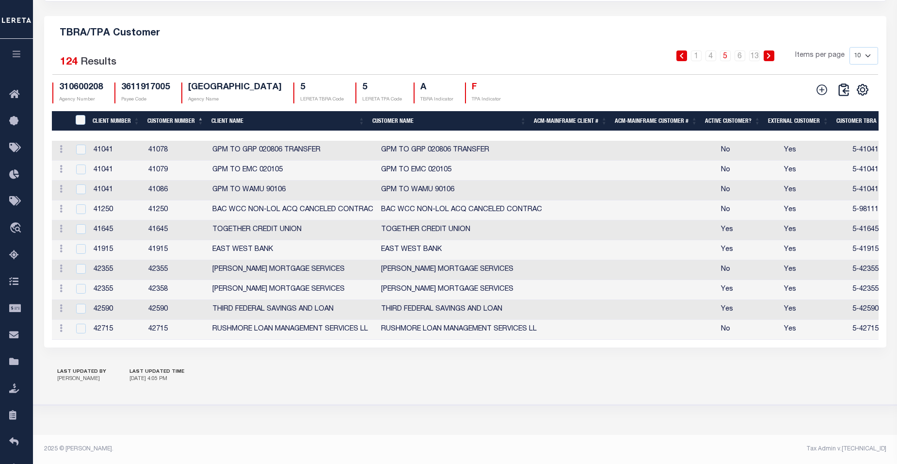
click at [769, 53] on icon at bounding box center [769, 56] width 4 height 6
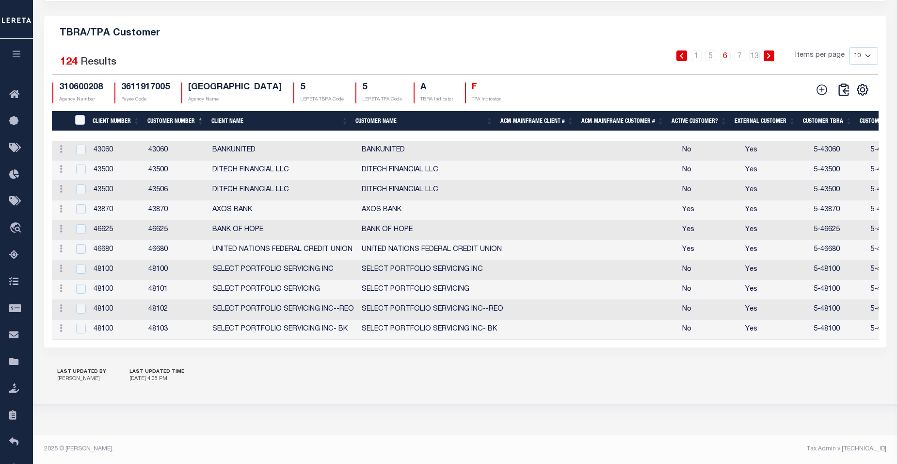
click at [769, 53] on icon at bounding box center [769, 56] width 4 height 6
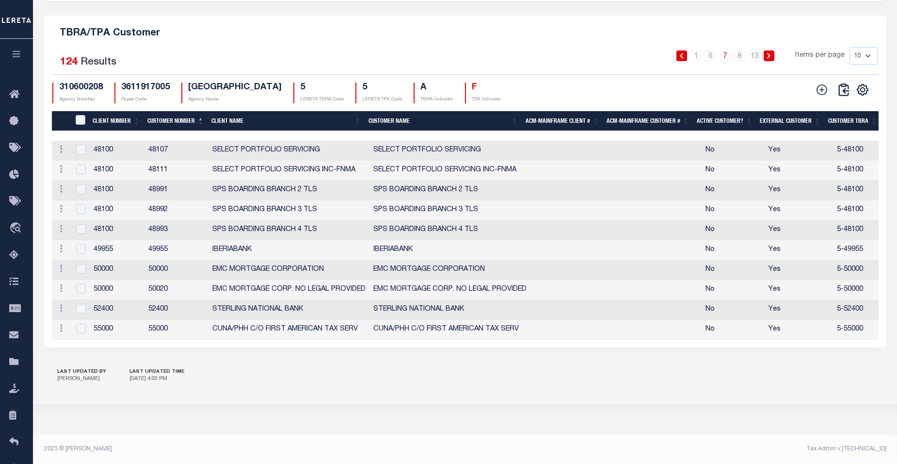
click at [769, 53] on icon at bounding box center [769, 56] width 4 height 6
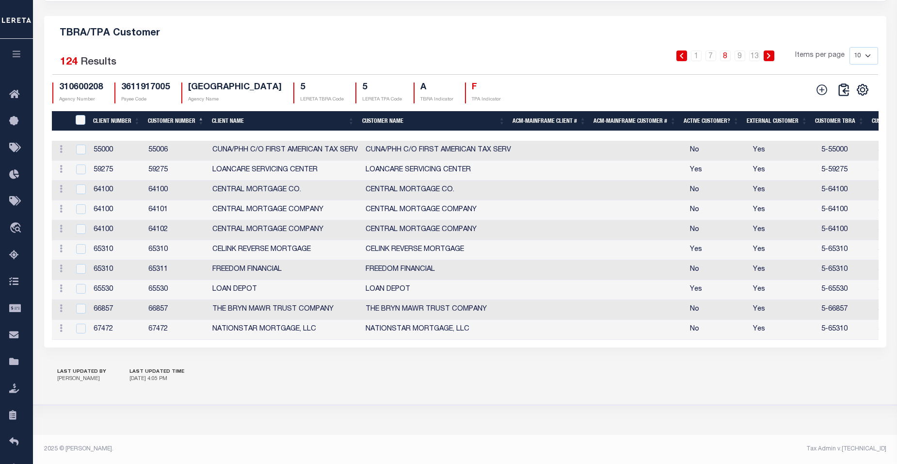
click at [769, 53] on icon at bounding box center [769, 56] width 4 height 6
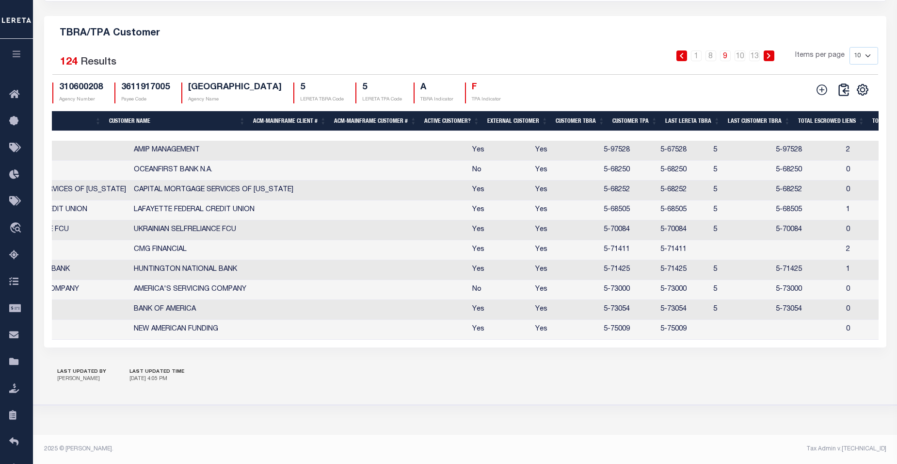
scroll to position [0, 359]
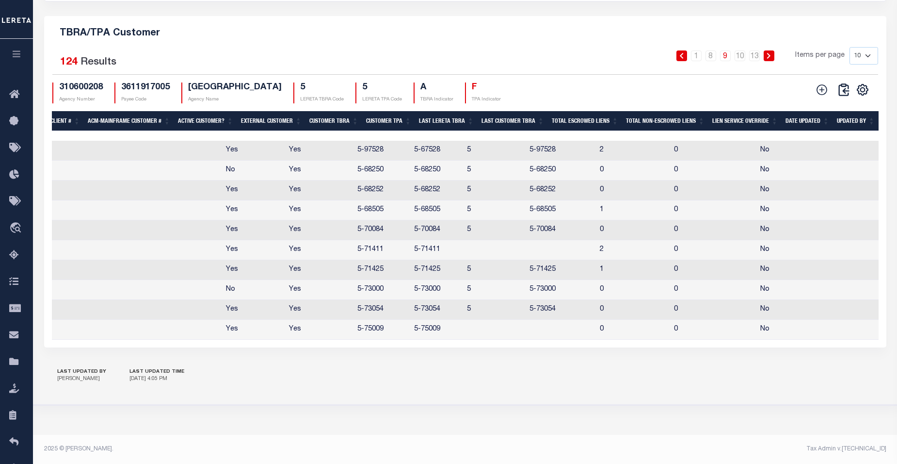
click at [859, 115] on th "Updated By" at bounding box center [856, 121] width 46 height 20
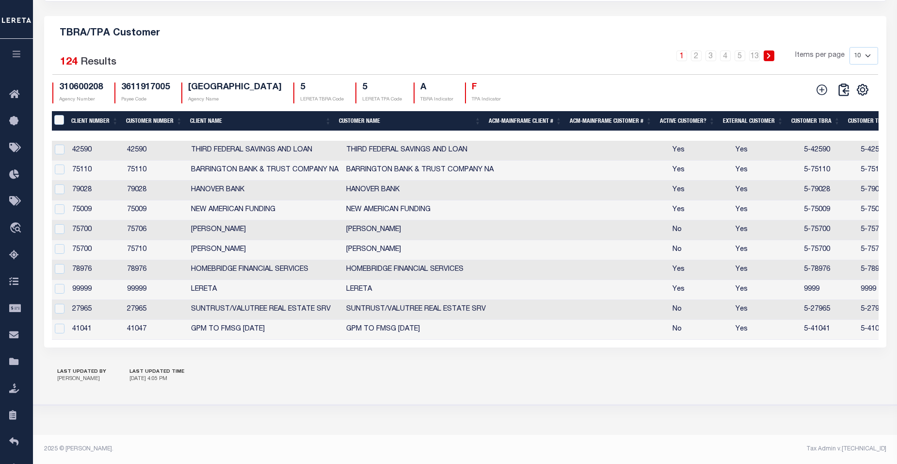
scroll to position [0, 0]
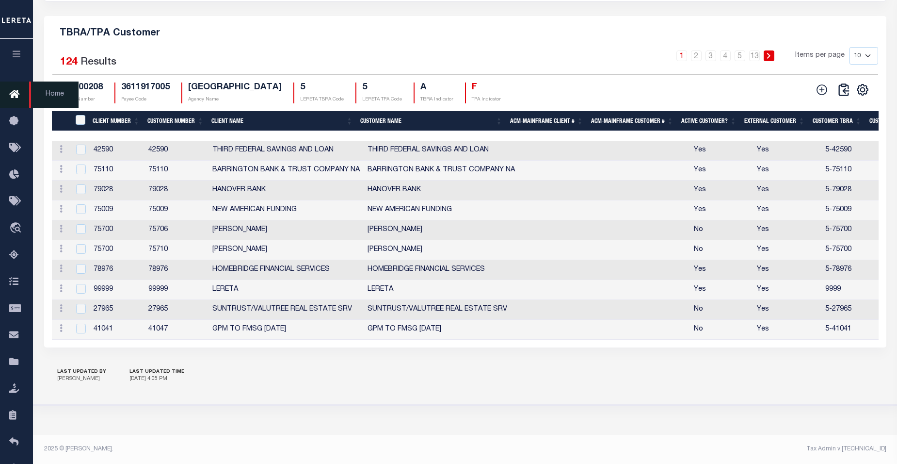
click at [13, 93] on icon at bounding box center [17, 95] width 16 height 12
